Goal: Task Accomplishment & Management: Use online tool/utility

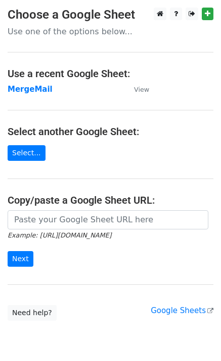
click at [41, 92] on strong "MergeMail" at bounding box center [30, 89] width 45 height 9
click at [24, 88] on strong "MergeMail" at bounding box center [30, 89] width 45 height 9
click at [37, 92] on strong "MergeMail" at bounding box center [30, 89] width 45 height 9
click at [35, 91] on strong "MergeMail" at bounding box center [30, 89] width 45 height 9
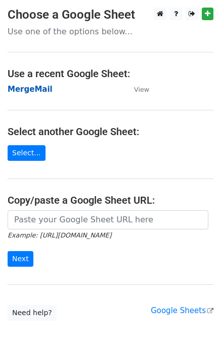
click at [42, 92] on strong "MergeMail" at bounding box center [30, 89] width 45 height 9
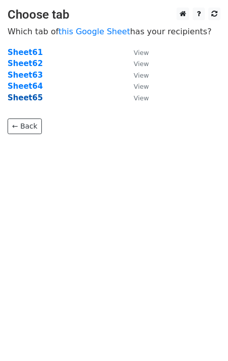
click at [23, 100] on strong "Sheet65" at bounding box center [25, 97] width 35 height 9
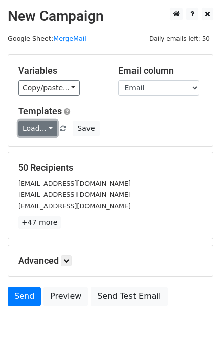
click at [31, 128] on link "Load..." at bounding box center [37, 129] width 39 height 16
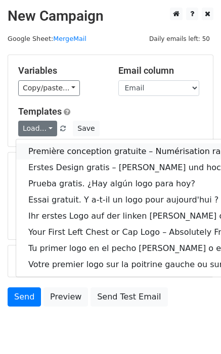
click at [74, 151] on link "Première conception gratuite – Numérisation rapide et de haute qualité !" at bounding box center [211, 151] width 390 height 16
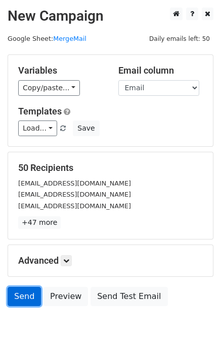
click at [28, 300] on link "Send" at bounding box center [24, 296] width 33 height 19
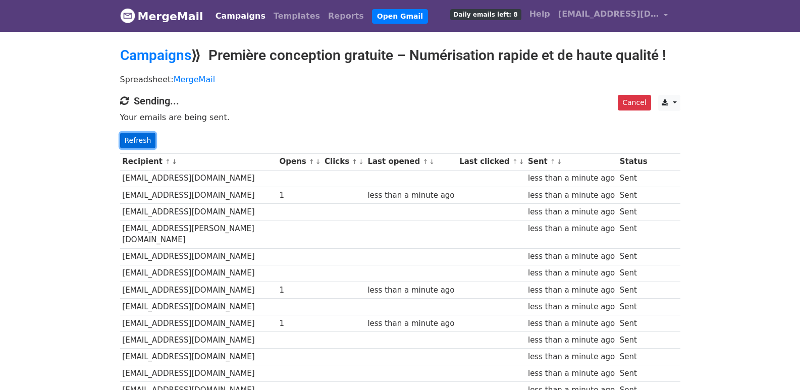
click at [137, 135] on link "Refresh" at bounding box center [138, 141] width 36 height 16
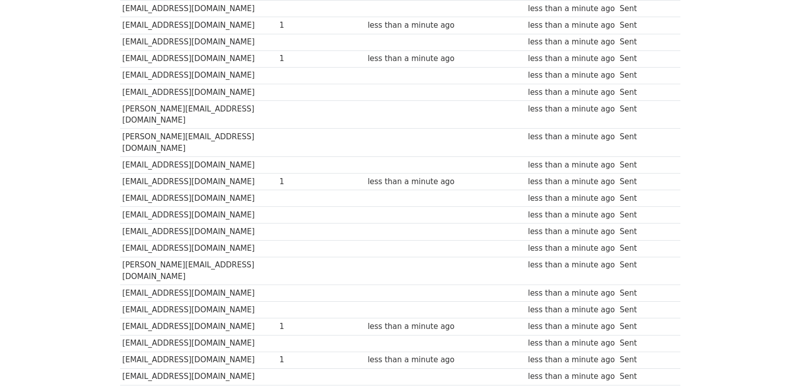
scroll to position [539, 0]
